Goal: Task Accomplishment & Management: Manage account settings

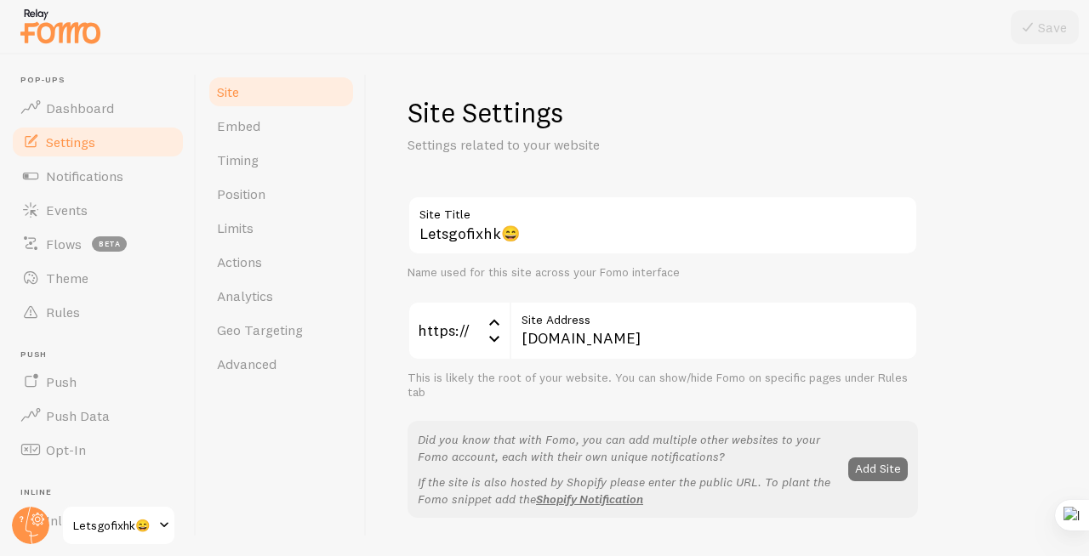
click at [228, 122] on span "Embed" at bounding box center [238, 125] width 43 height 17
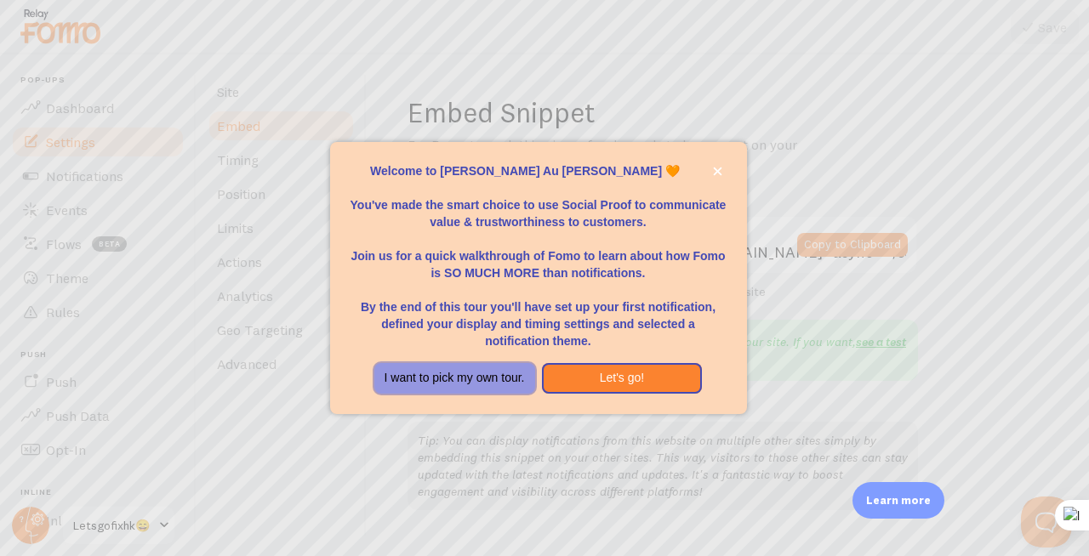
click at [516, 389] on button "I want to pick my own tour." at bounding box center [454, 378] width 161 height 31
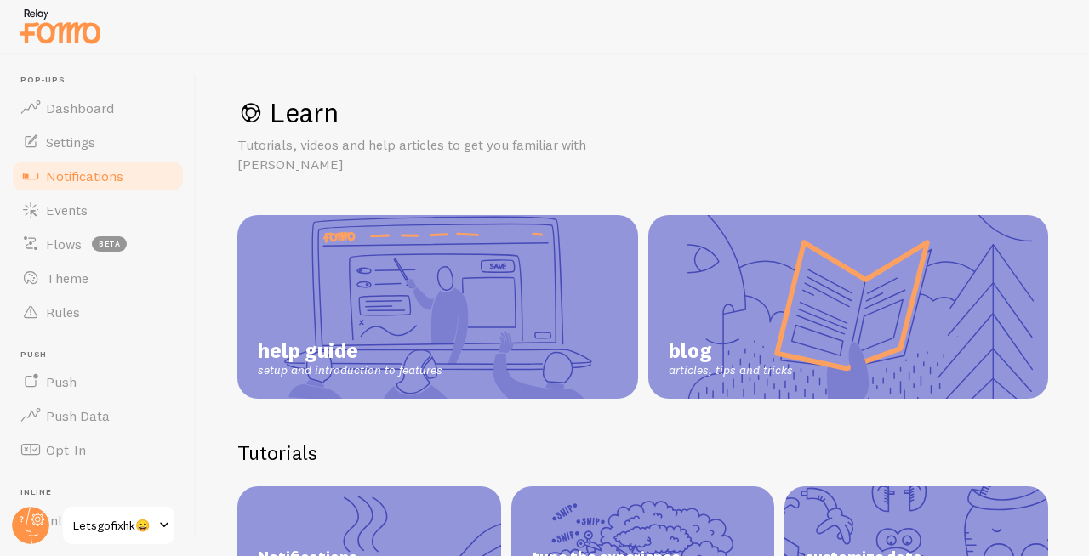
click at [95, 174] on span "Notifications" at bounding box center [84, 176] width 77 height 17
click at [92, 176] on span "Notifications" at bounding box center [84, 176] width 77 height 17
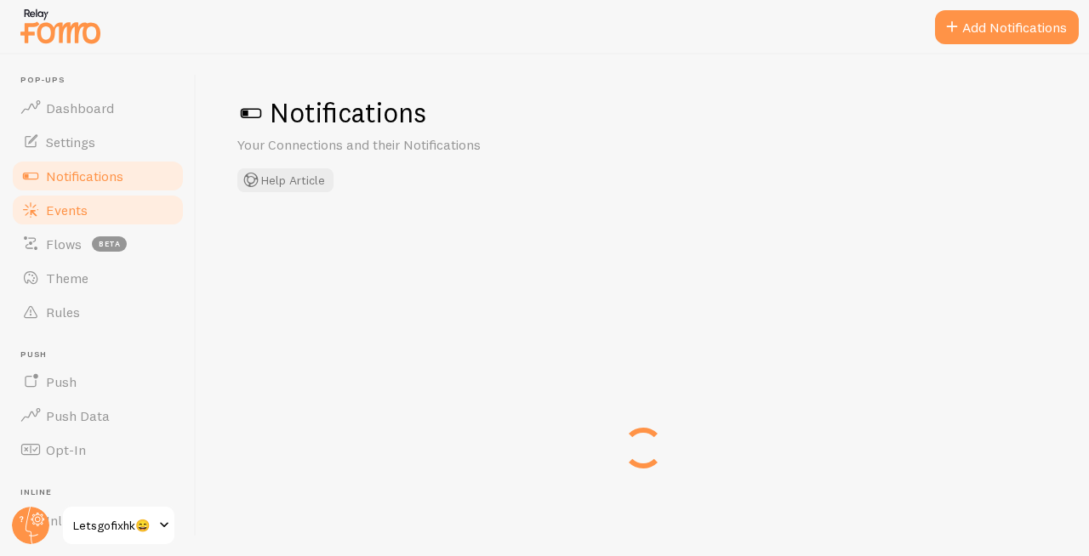
click at [80, 197] on link "Events" at bounding box center [97, 210] width 175 height 34
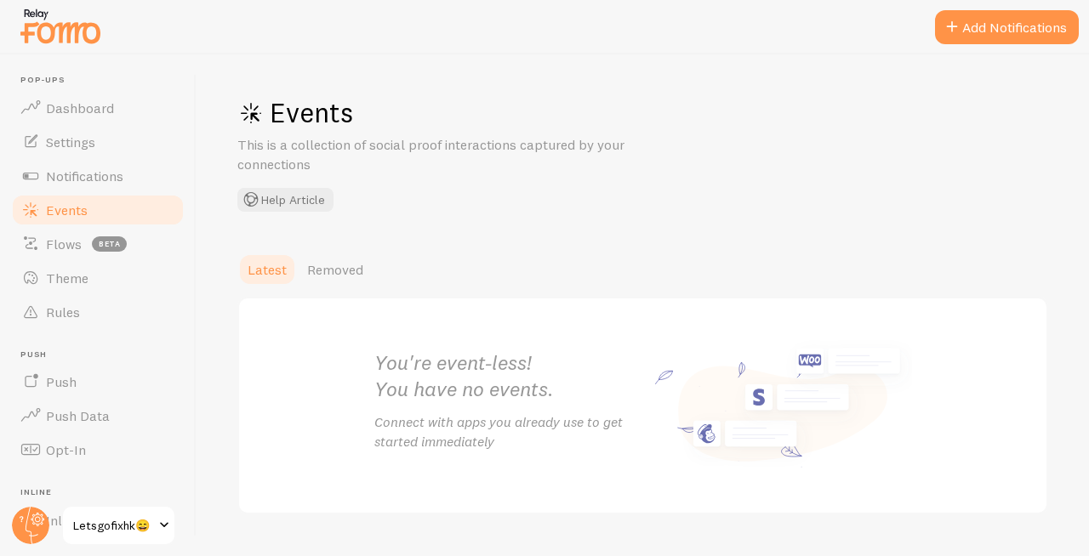
click at [77, 205] on span "Events" at bounding box center [67, 210] width 42 height 17
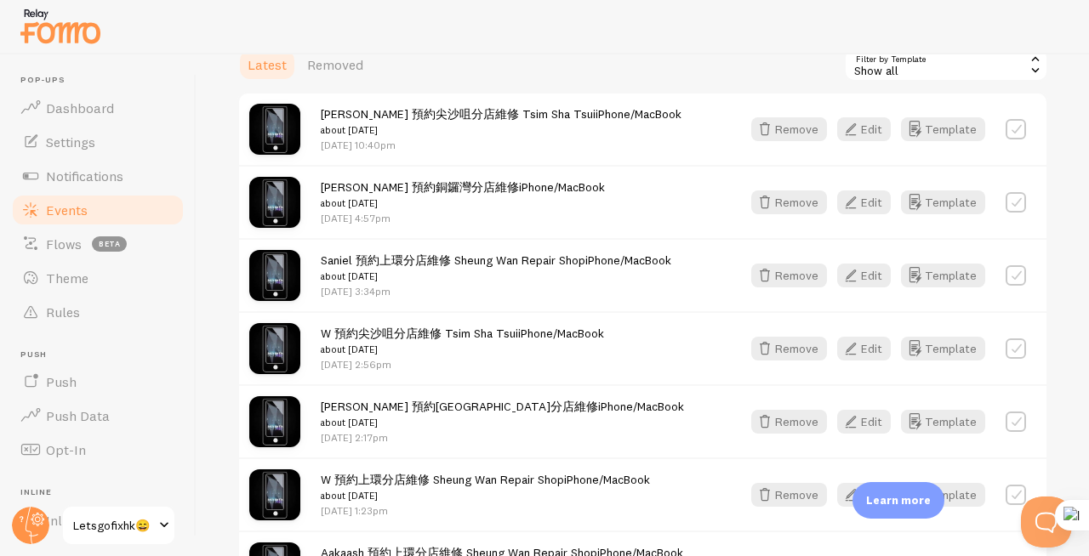
scroll to position [237, 0]
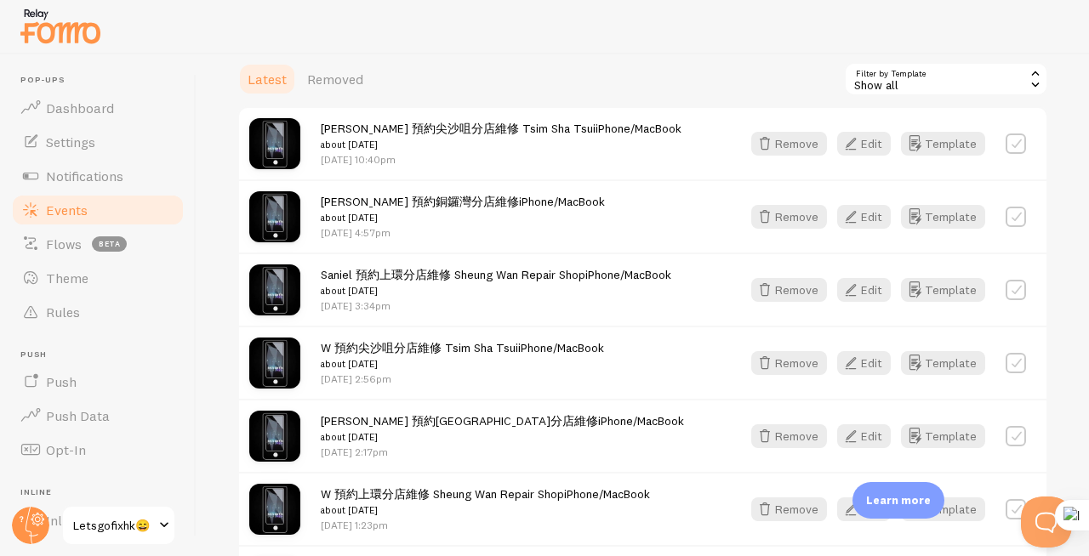
click at [78, 202] on span "Events" at bounding box center [67, 210] width 42 height 17
click at [339, 82] on span "Removed" at bounding box center [335, 79] width 56 height 17
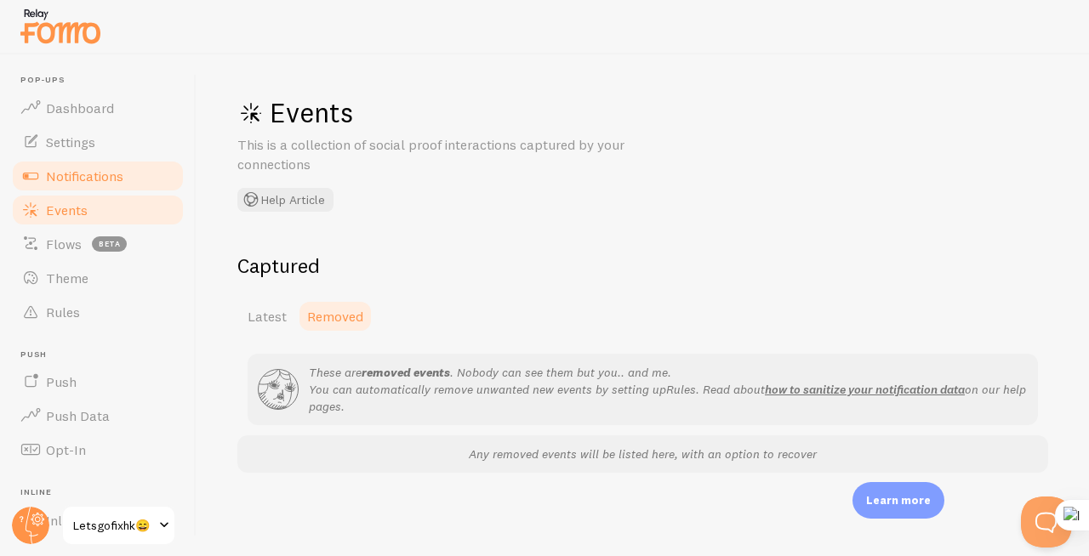
click at [36, 189] on link "Notifications" at bounding box center [97, 176] width 175 height 34
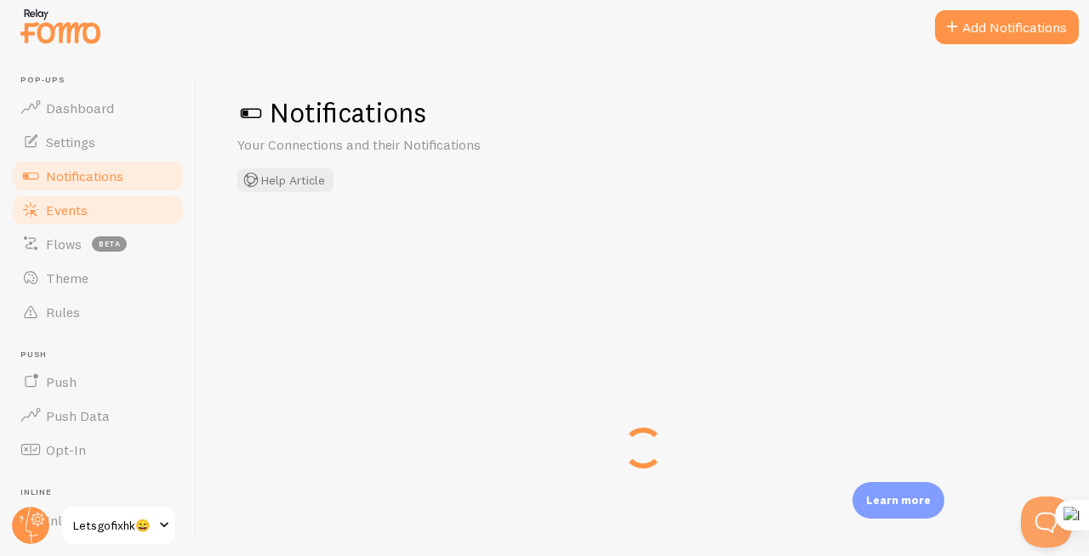
click at [40, 202] on span at bounding box center [30, 210] width 20 height 20
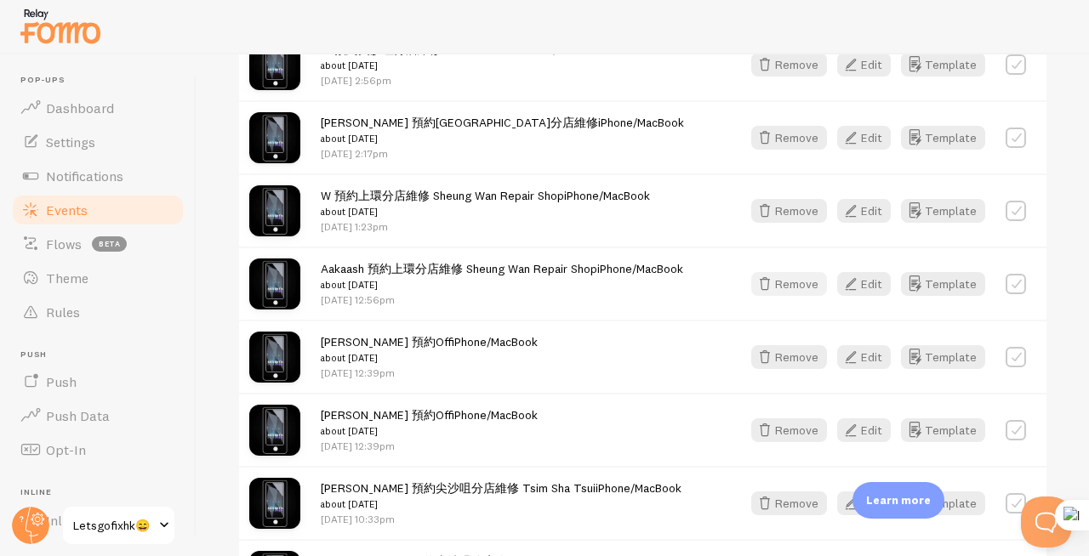
scroll to position [537, 0]
